Goal: Find specific page/section: Find specific page/section

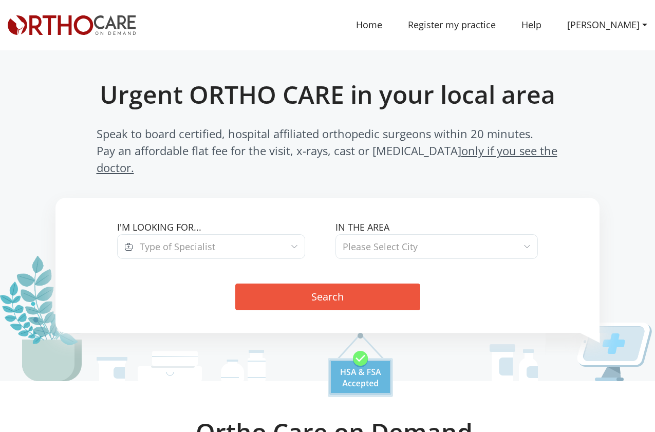
click at [233, 234] on span "Type of Specialist" at bounding box center [219, 246] width 172 height 25
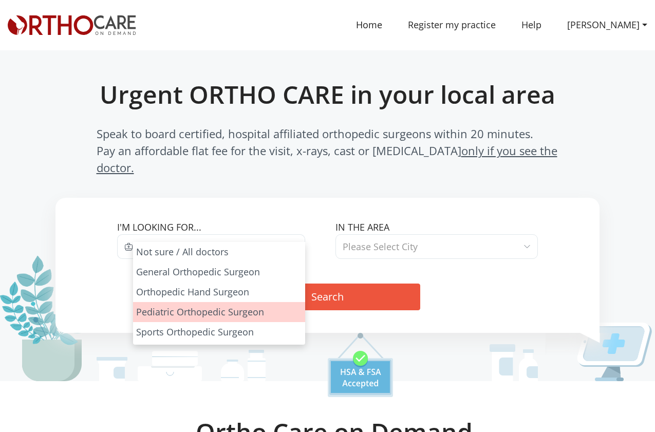
select select "3"
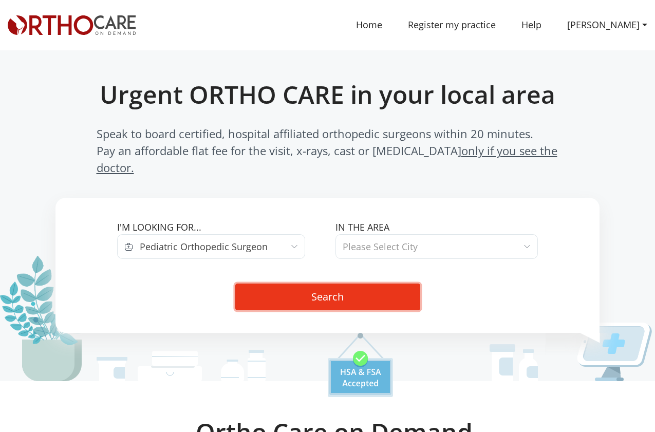
click at [367, 284] on button "Search" at bounding box center [327, 297] width 185 height 27
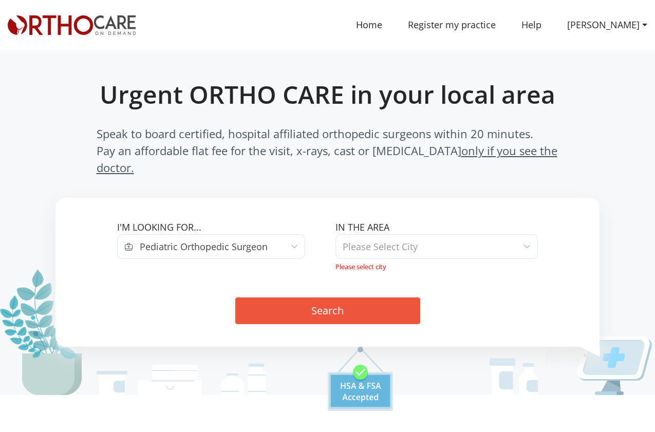
click at [382, 240] on span "Please Select City" at bounding box center [380, 247] width 75 height 14
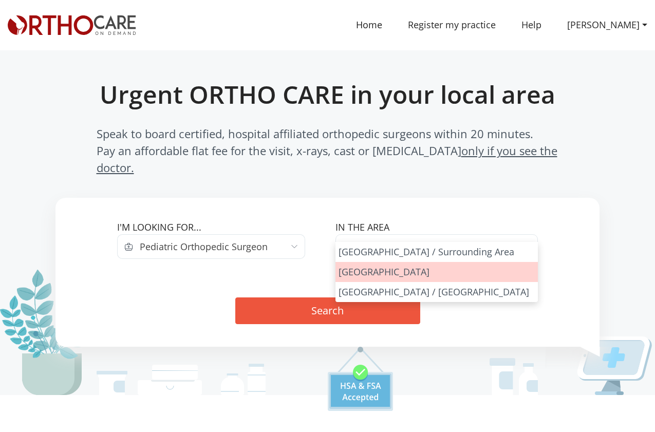
select select "Los Angeles"
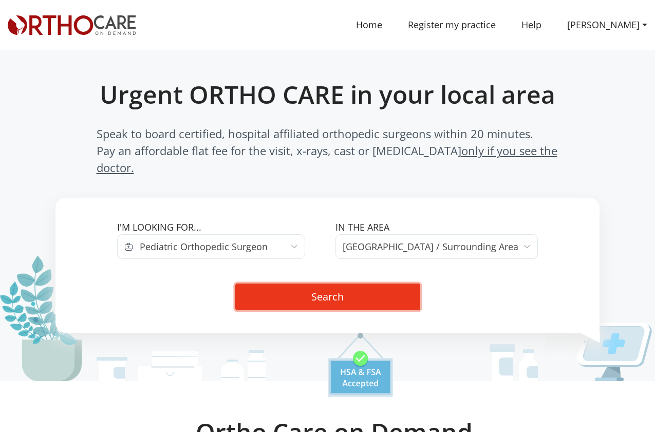
click at [328, 289] on button "Search" at bounding box center [327, 297] width 185 height 27
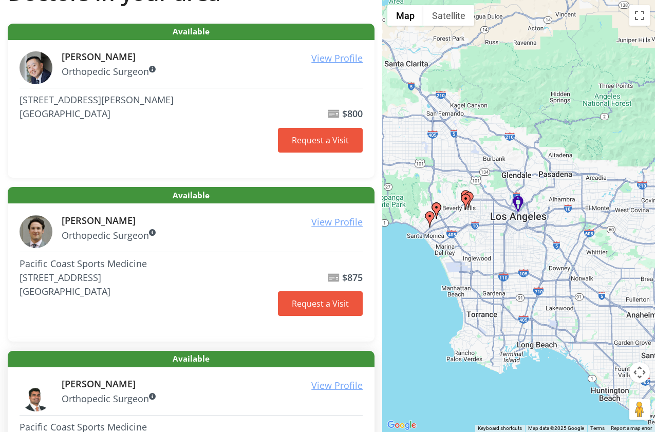
scroll to position [123, 0]
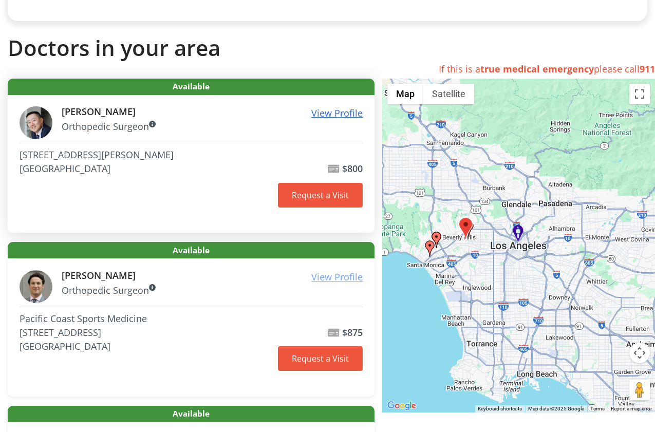
click at [325, 113] on u "View Profile" at bounding box center [337, 113] width 51 height 12
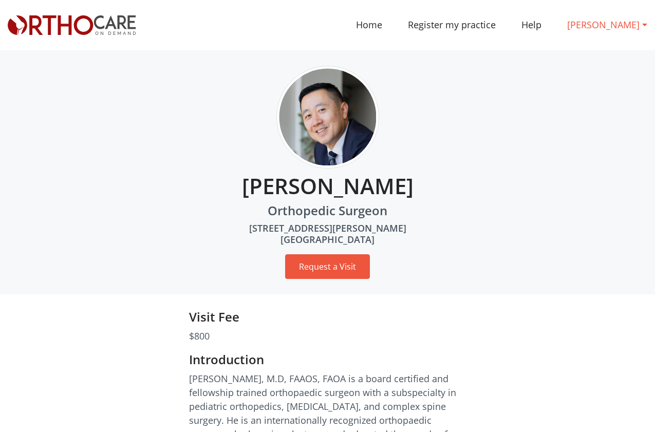
click at [621, 24] on link "ROBERT CHO" at bounding box center [608, 24] width 106 height 23
click at [494, 155] on div "ROBERT CHO Orthopedic Surgeon 150 N Robertson Blvd, Suite 360 Beverly Hills, CA…" at bounding box center [328, 172] width 640 height 213
drag, startPoint x: 621, startPoint y: 25, endPoint x: 621, endPoint y: 31, distance: 6.2
click at [621, 25] on link "ROBERT CHO" at bounding box center [608, 24] width 106 height 23
click at [611, 51] on link "Dashboard" at bounding box center [601, 52] width 92 height 19
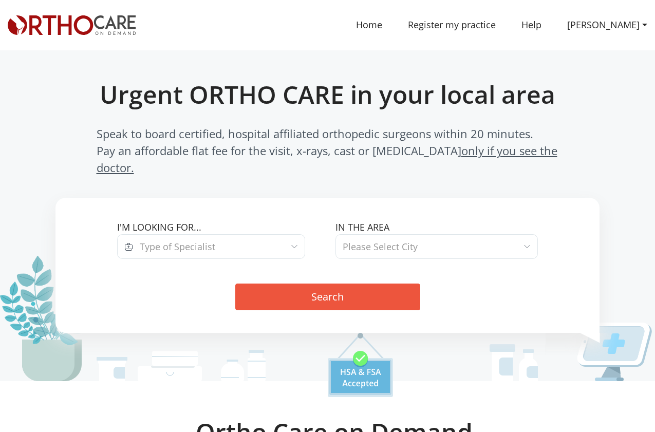
click at [193, 234] on span "Type of Specialist" at bounding box center [219, 246] width 172 height 25
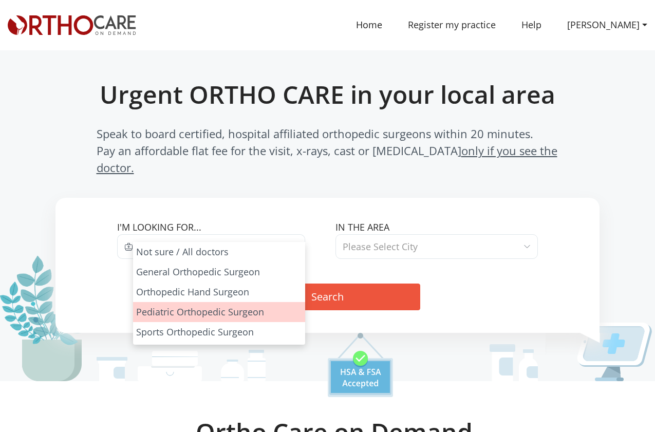
select select "3"
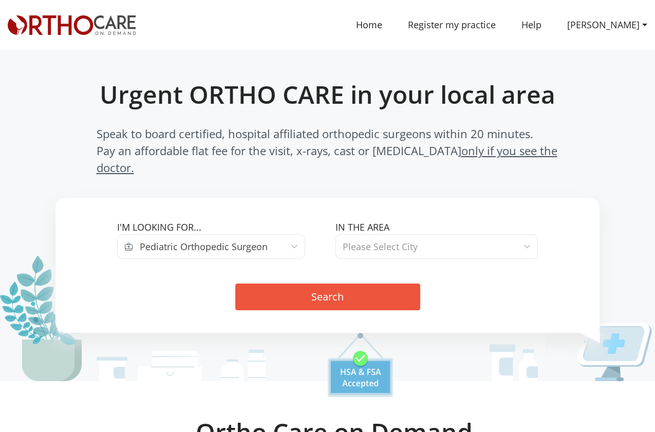
click at [398, 241] on span "Please Select City" at bounding box center [380, 247] width 75 height 12
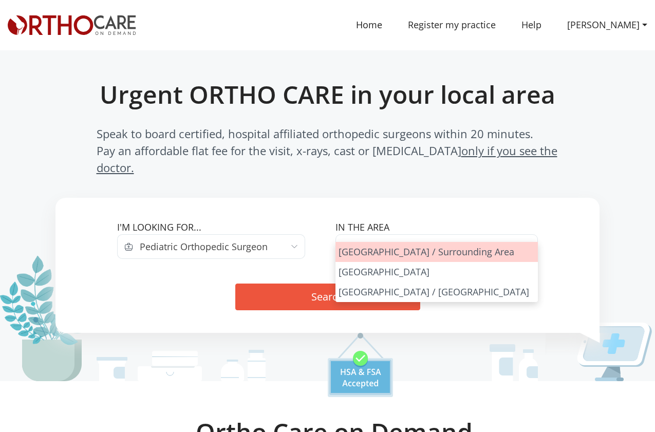
select select "Los Angeles"
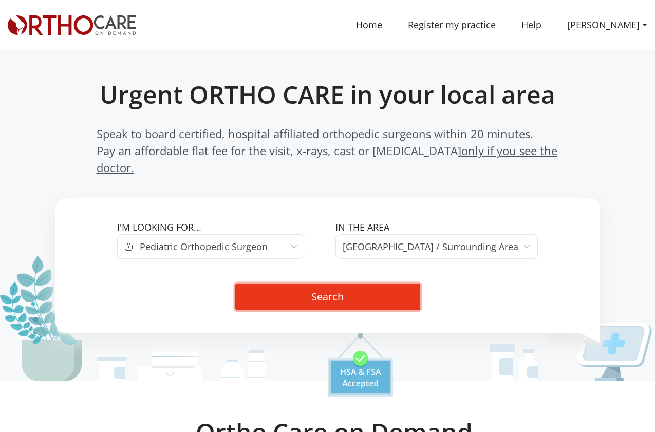
click at [361, 284] on button "Search" at bounding box center [327, 297] width 185 height 27
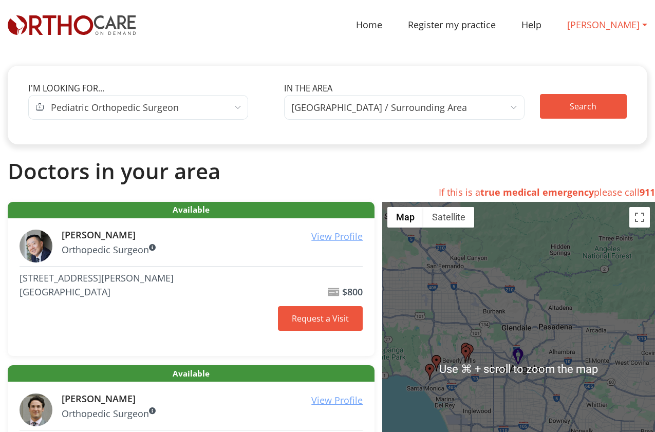
click at [610, 23] on link "ROBERT CHO" at bounding box center [608, 24] width 106 height 23
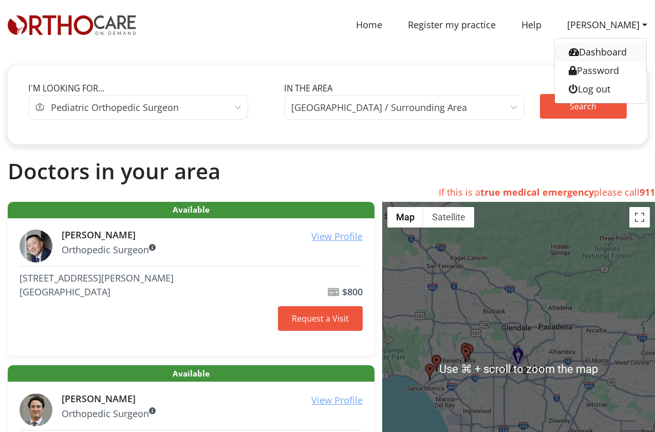
click at [613, 56] on link "Dashboard" at bounding box center [601, 52] width 92 height 19
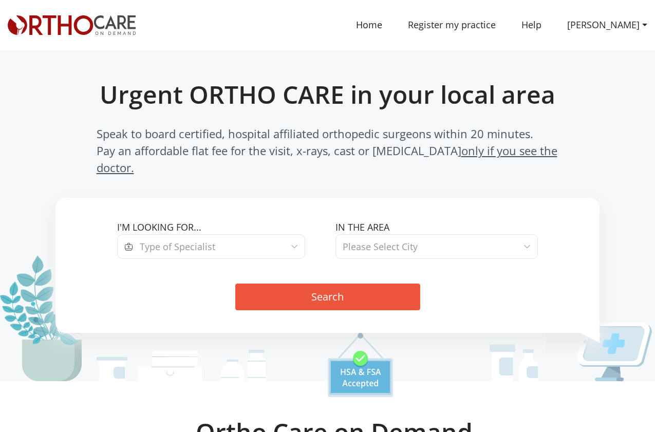
click at [204, 241] on span "Type of Specialist" at bounding box center [178, 247] width 76 height 12
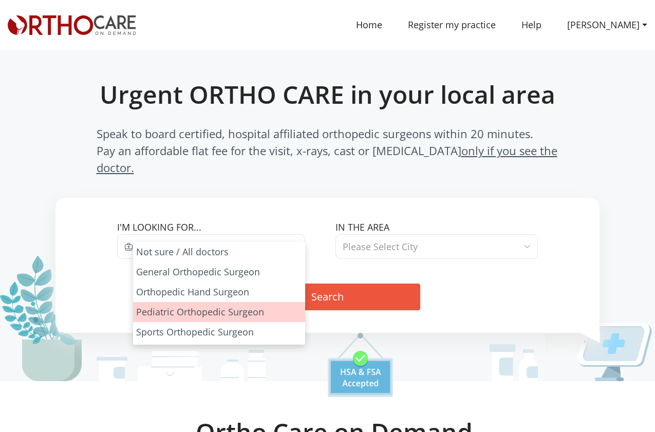
select select "3"
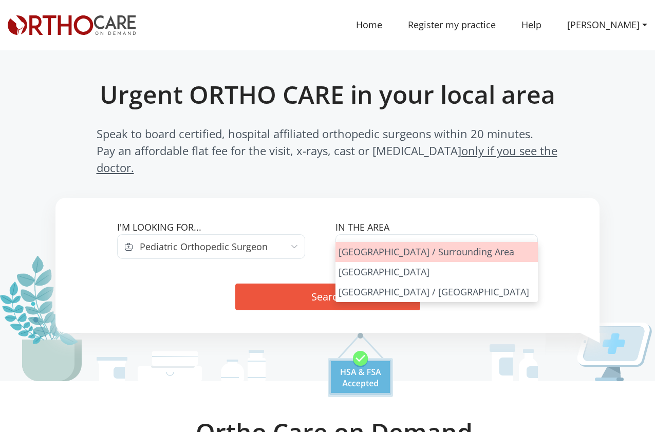
click at [382, 241] on span "Please Select City" at bounding box center [380, 247] width 75 height 12
select select "Los Angeles"
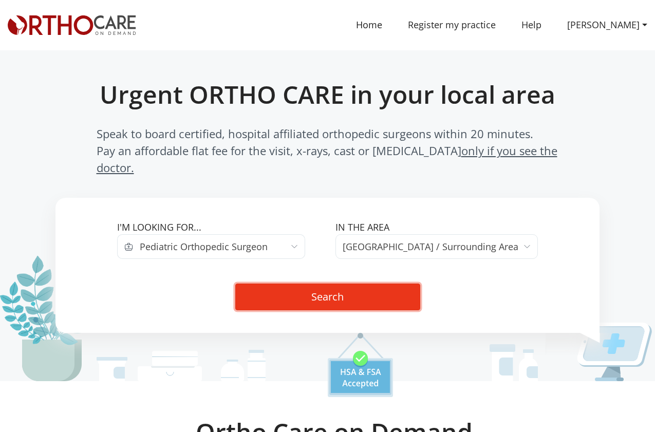
click at [338, 284] on button "Search" at bounding box center [327, 297] width 185 height 27
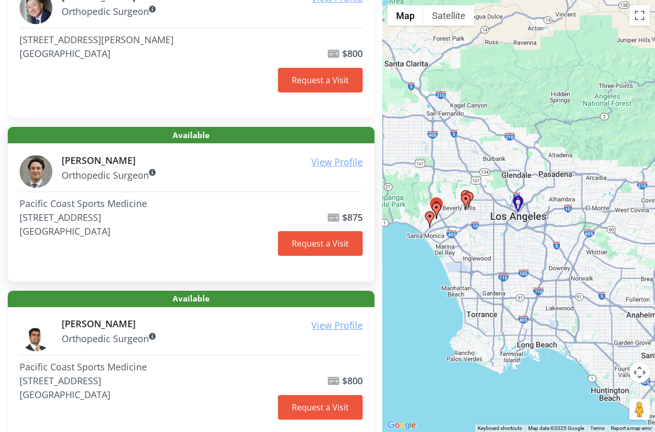
scroll to position [247, 0]
